Goal: Task Accomplishment & Management: Use online tool/utility

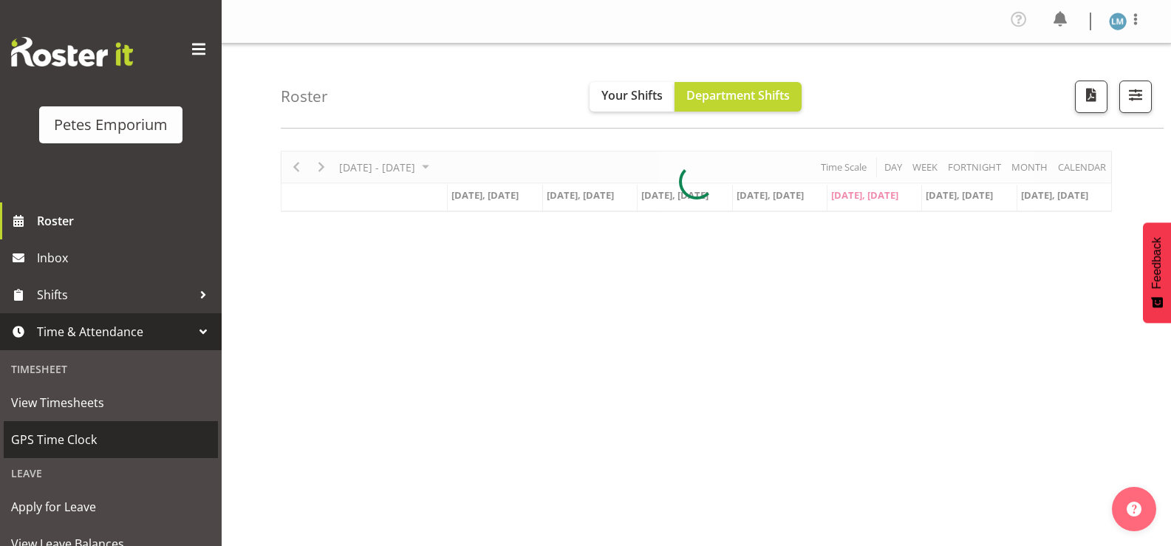
click at [105, 436] on span "GPS Time Clock" at bounding box center [110, 439] width 199 height 22
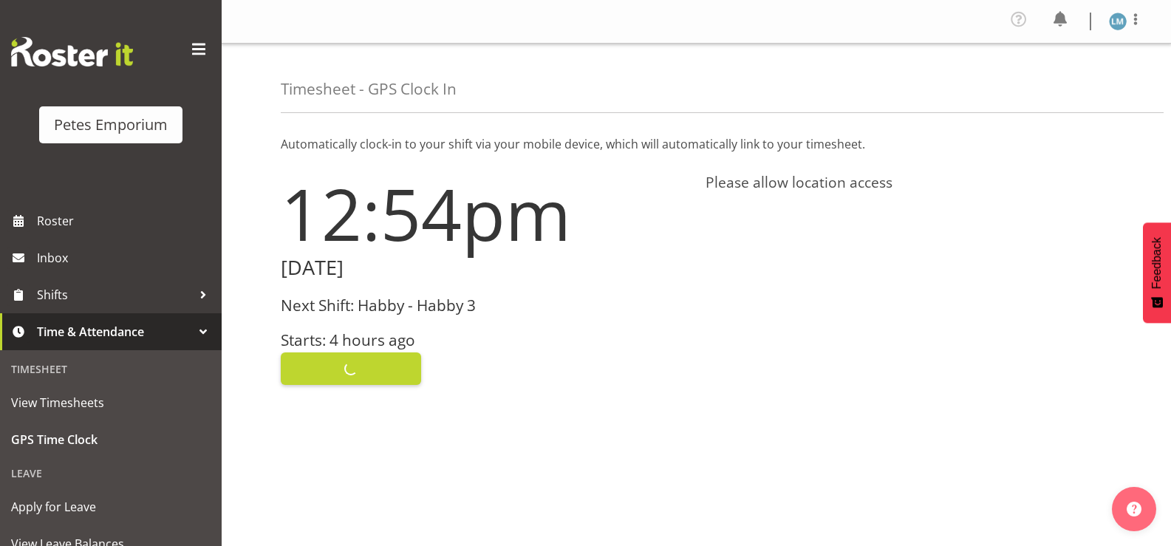
click at [355, 383] on div "Clock In" at bounding box center [484, 366] width 407 height 35
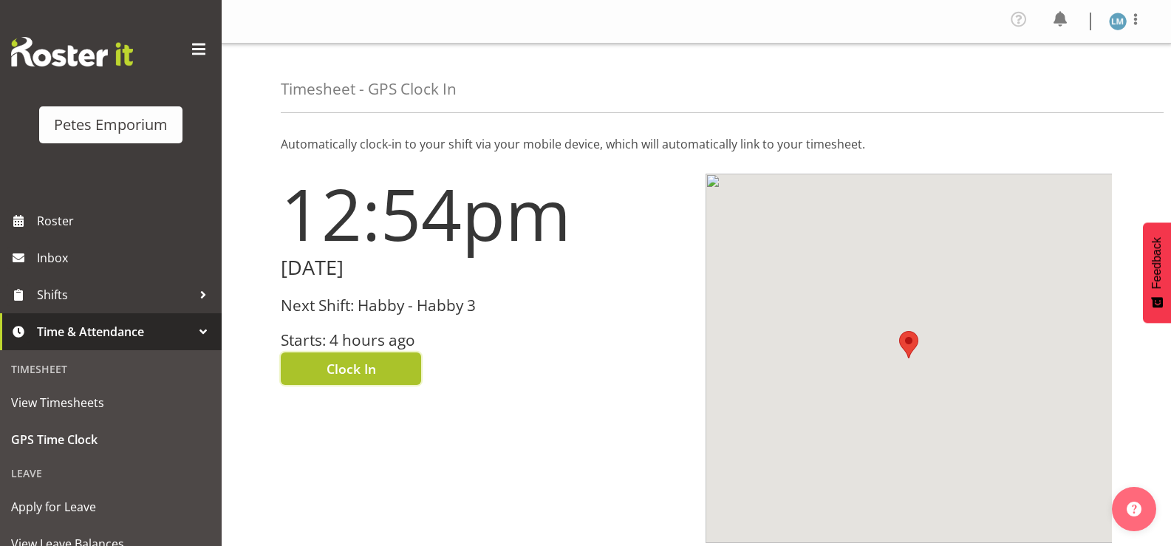
click at [371, 374] on span "Clock In" at bounding box center [350, 368] width 49 height 19
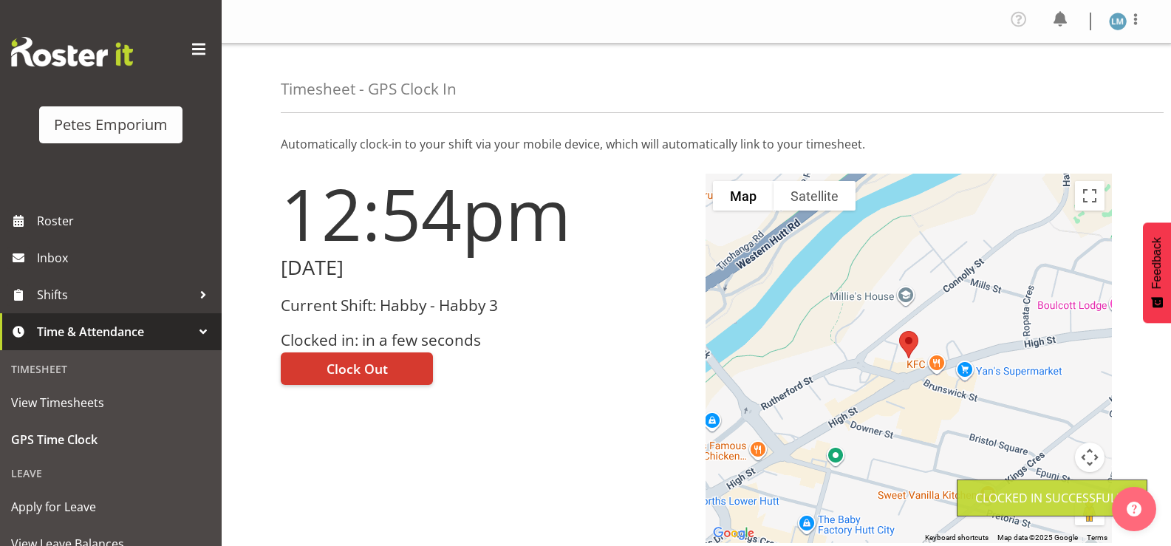
click at [1124, 17] on img at bounding box center [1118, 22] width 18 height 18
click at [1061, 86] on link "Log Out" at bounding box center [1073, 81] width 142 height 27
